Goal: Information Seeking & Learning: Learn about a topic

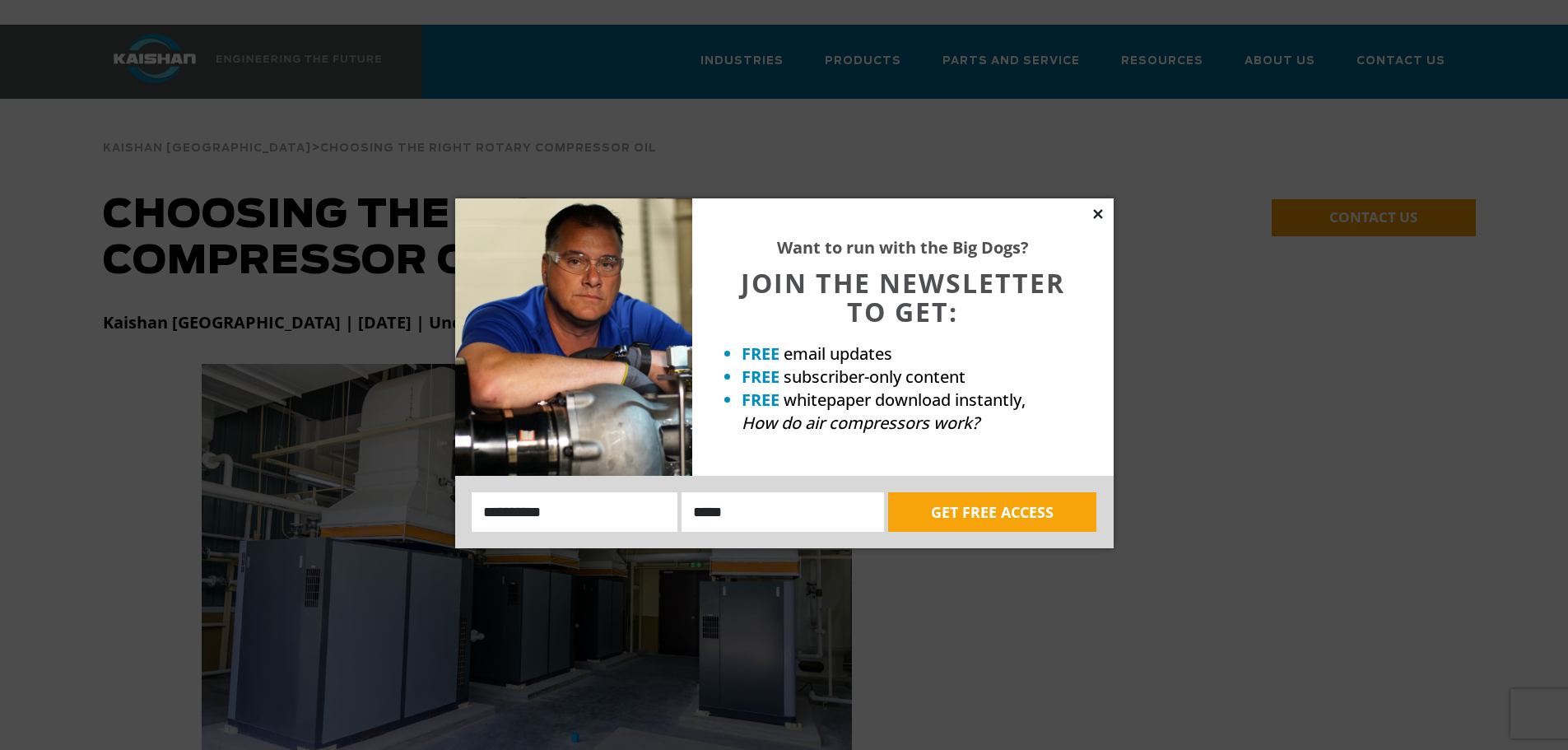
click at [1097, 211] on icon at bounding box center [1097, 214] width 15 height 15
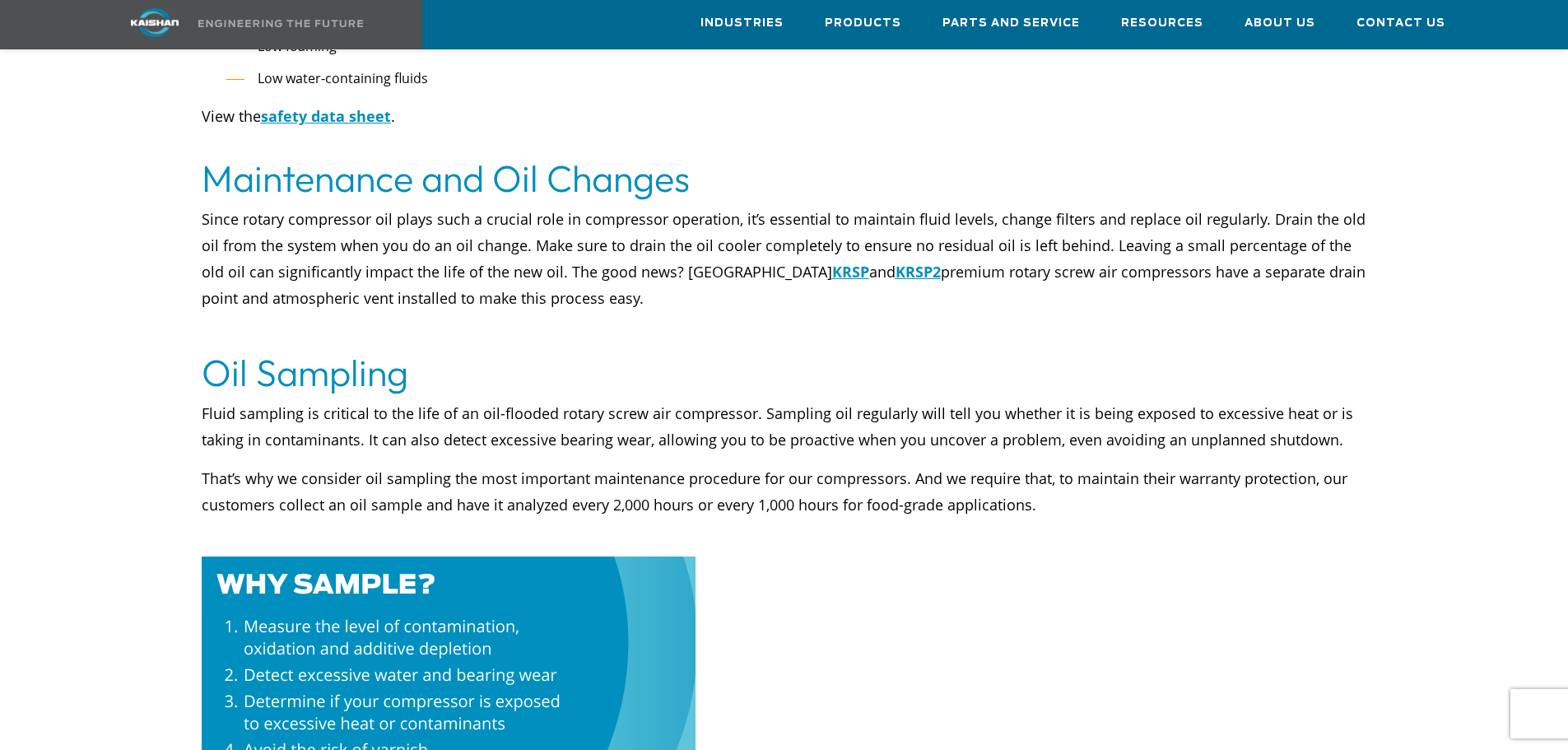
scroll to position [3046, 0]
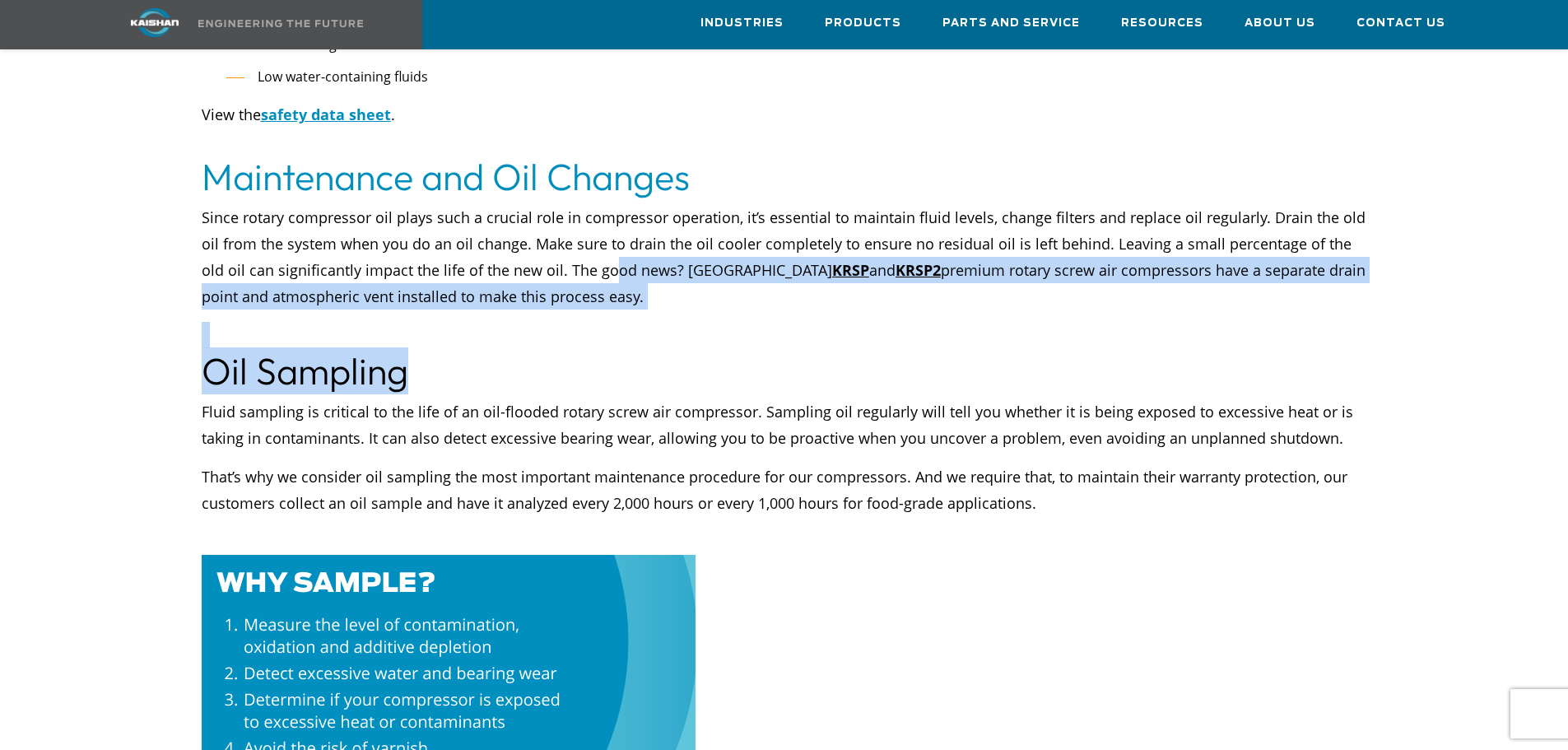
drag, startPoint x: 581, startPoint y: 214, endPoint x: 945, endPoint y: 307, distance: 375.7
click at [945, 307] on div "Choosing the right rotary compressor oil will help you keep your air compressor…" at bounding box center [784, 360] width 1383 height 5217
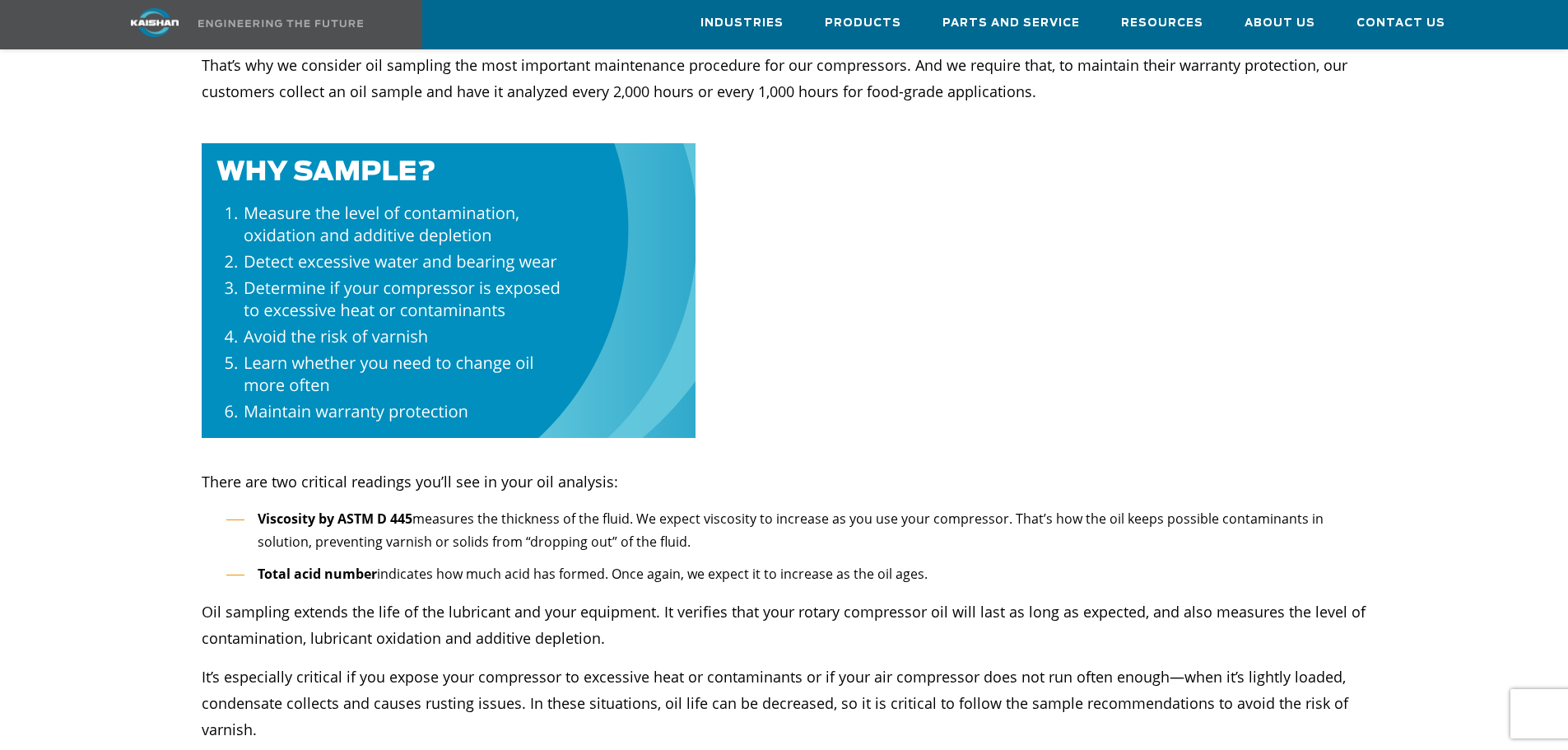
click at [877, 443] on p "There are two critical readings you’ll see in your oil analysis:" at bounding box center [784, 469] width 1166 height 53
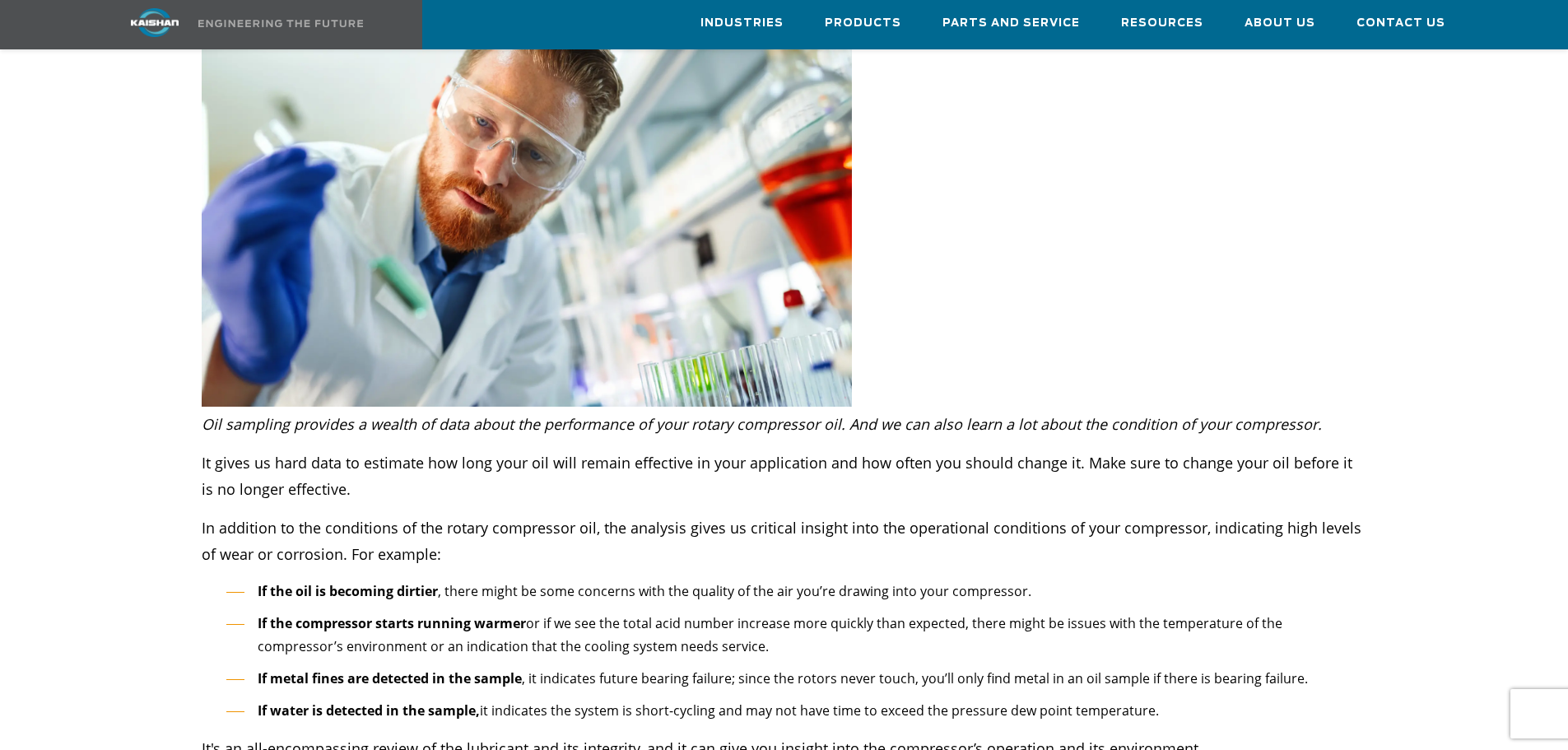
scroll to position [4363, 0]
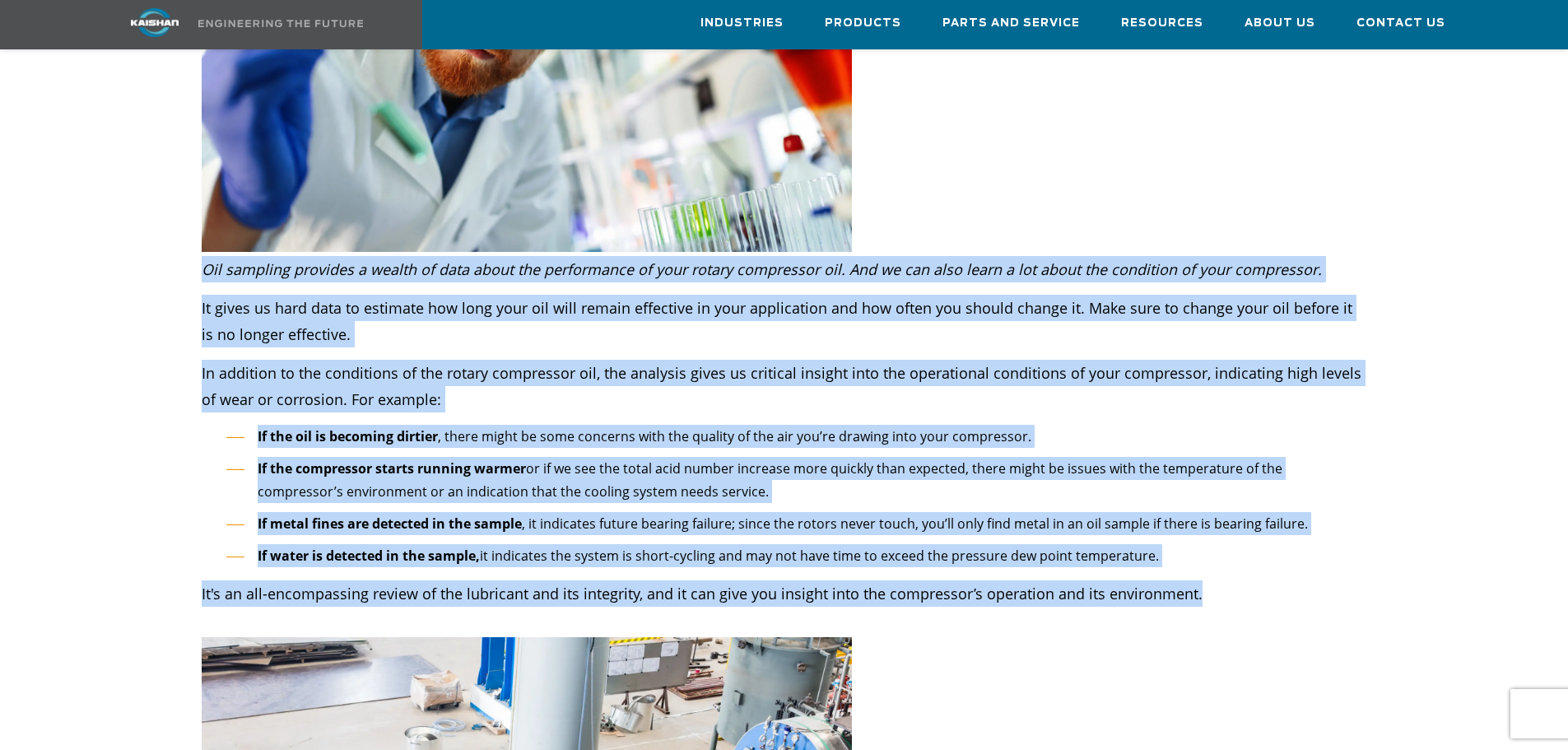
drag, startPoint x: 1310, startPoint y: 547, endPoint x: 205, endPoint y: 202, distance: 1157.6
click at [205, 252] on div "Oil sampling provides a wealth of data about the performance of your rotary com…" at bounding box center [784, 443] width 1185 height 381
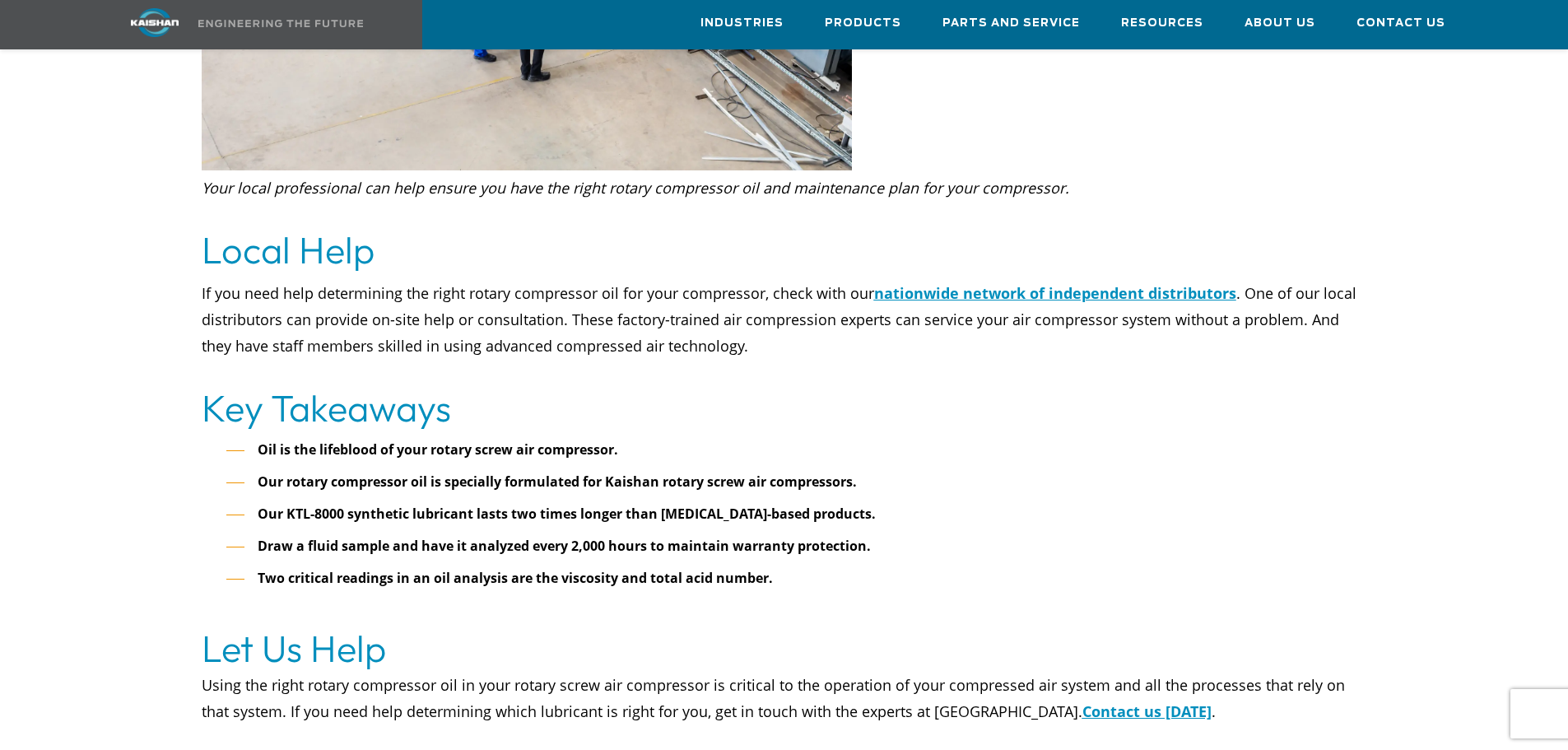
scroll to position [5268, 0]
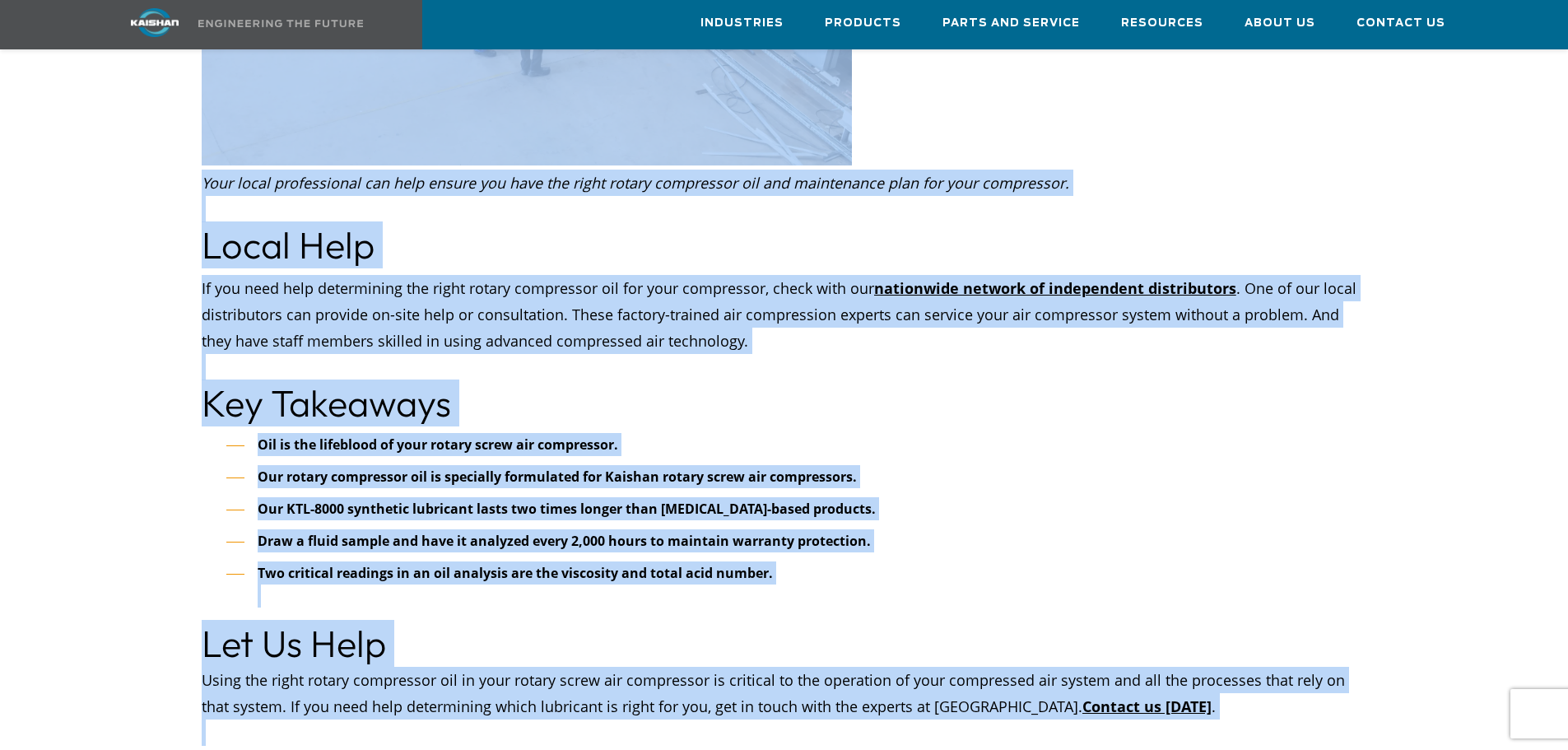
drag, startPoint x: 137, startPoint y: 230, endPoint x: 1352, endPoint y: 724, distance: 1311.6
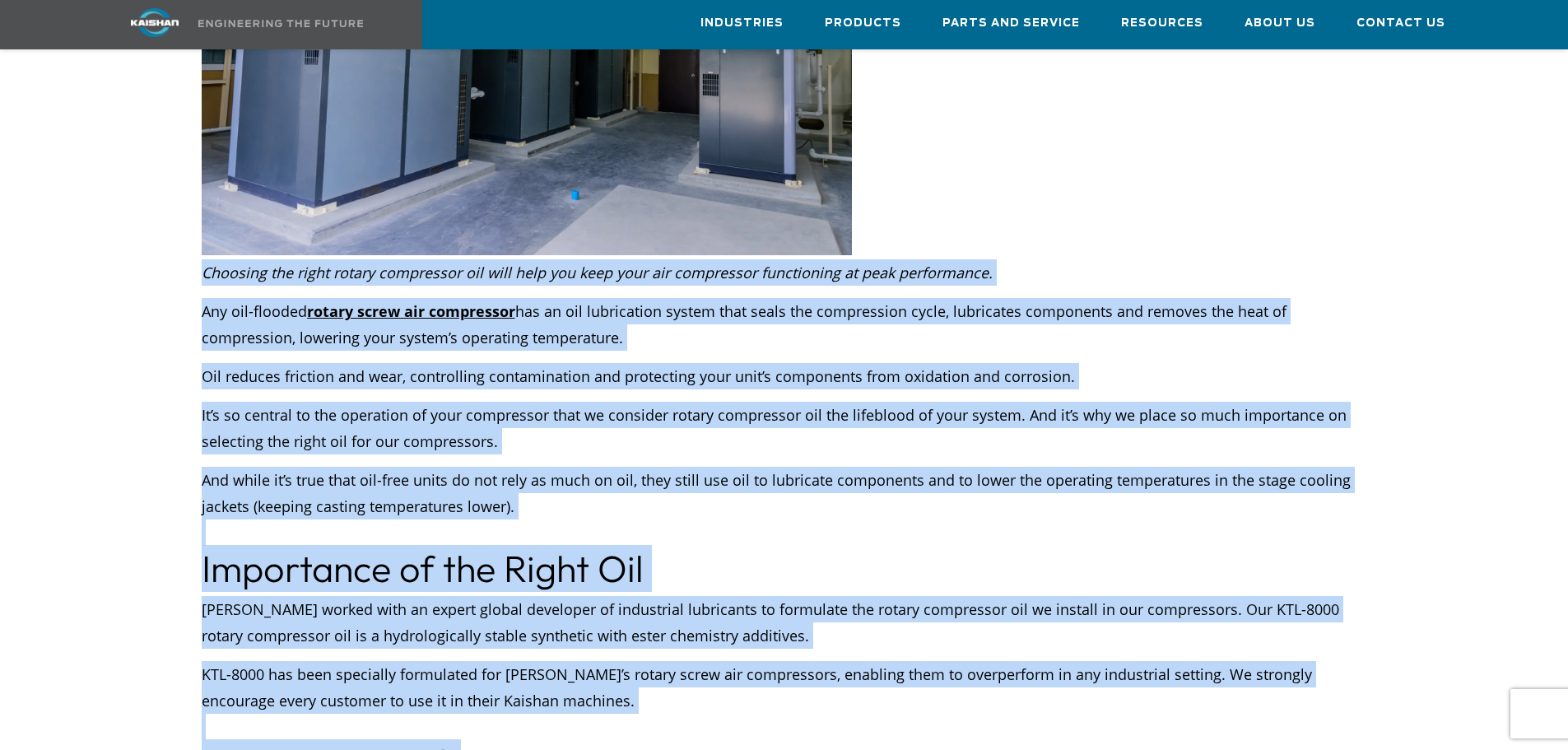
scroll to position [0, 0]
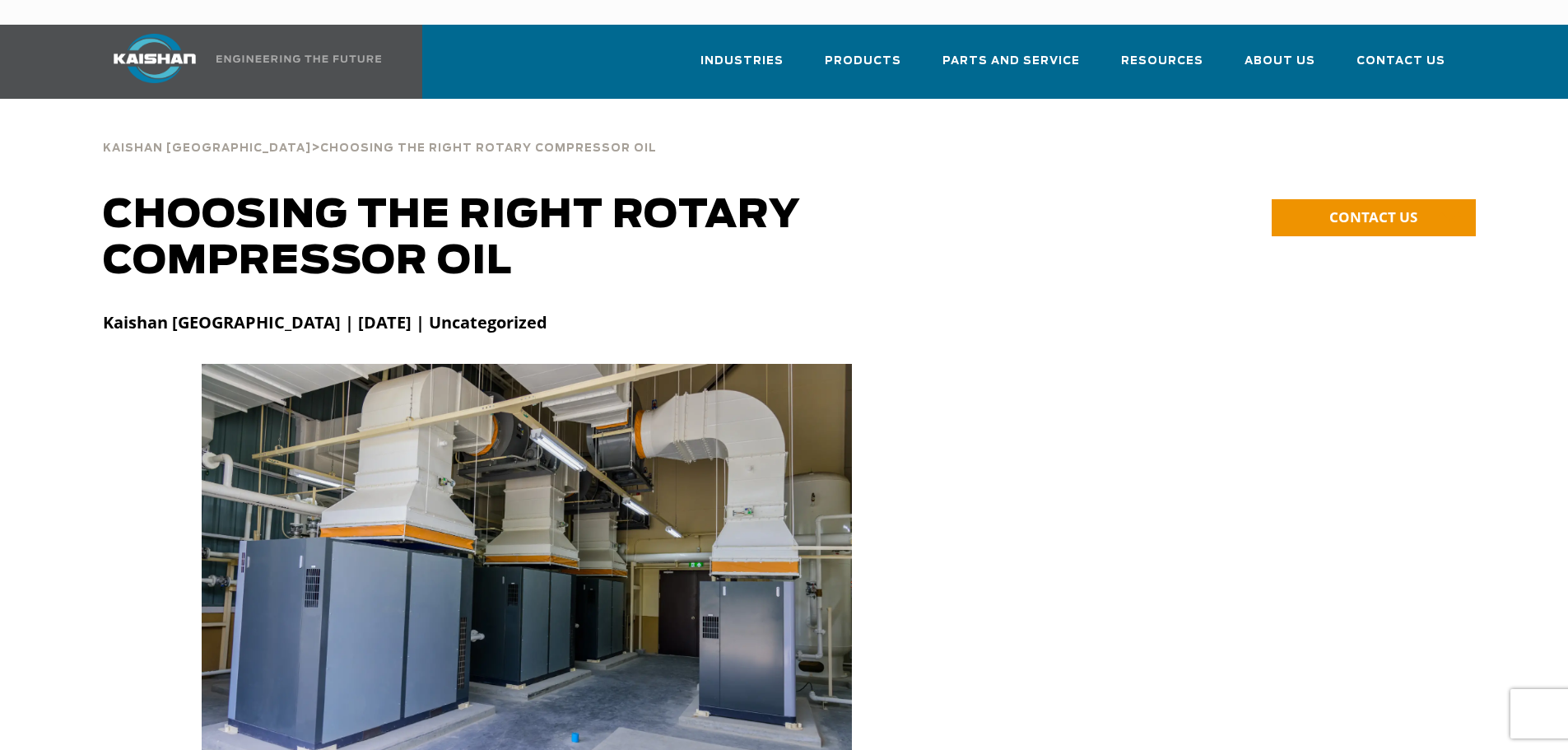
click at [1074, 404] on div at bounding box center [784, 580] width 1383 height 433
